Goal: Information Seeking & Learning: Learn about a topic

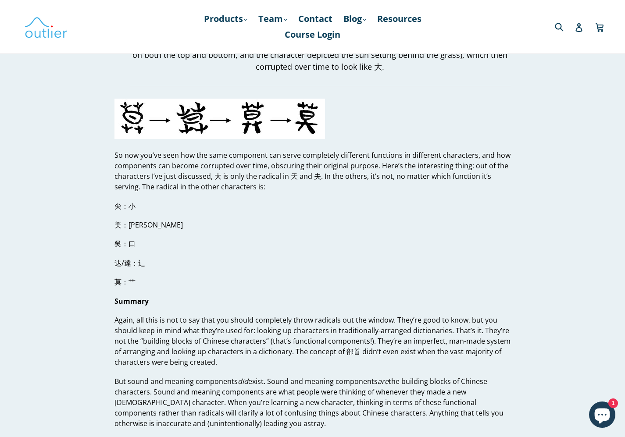
scroll to position [2053, 0]
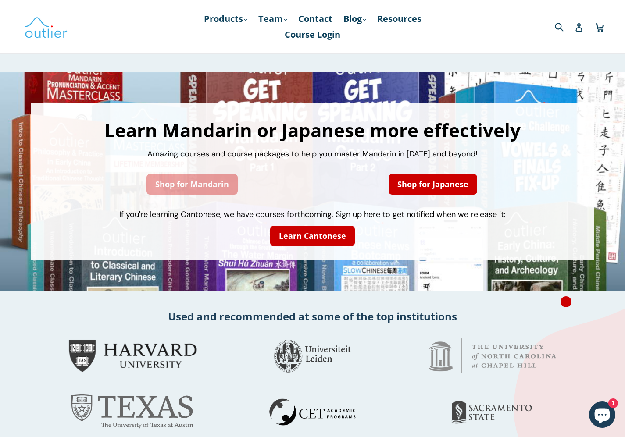
click at [192, 174] on link "Shop for Mandarin" at bounding box center [191, 184] width 91 height 21
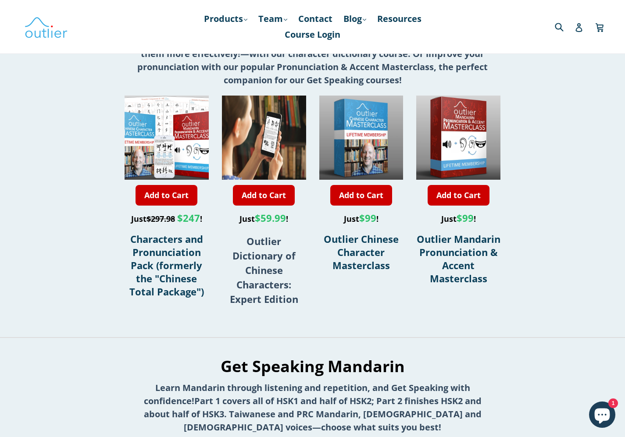
scroll to position [235, 0]
